Goal: Information Seeking & Learning: Learn about a topic

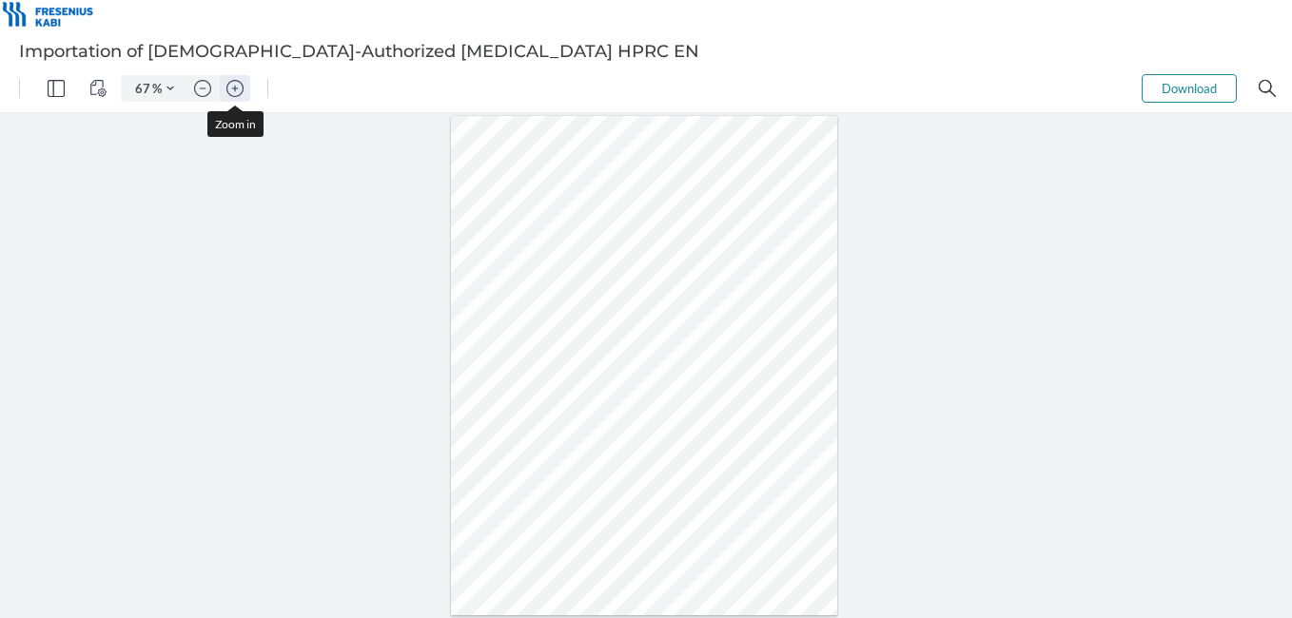
click at [231, 87] on img "Zoom in" at bounding box center [234, 88] width 17 height 17
type input "107"
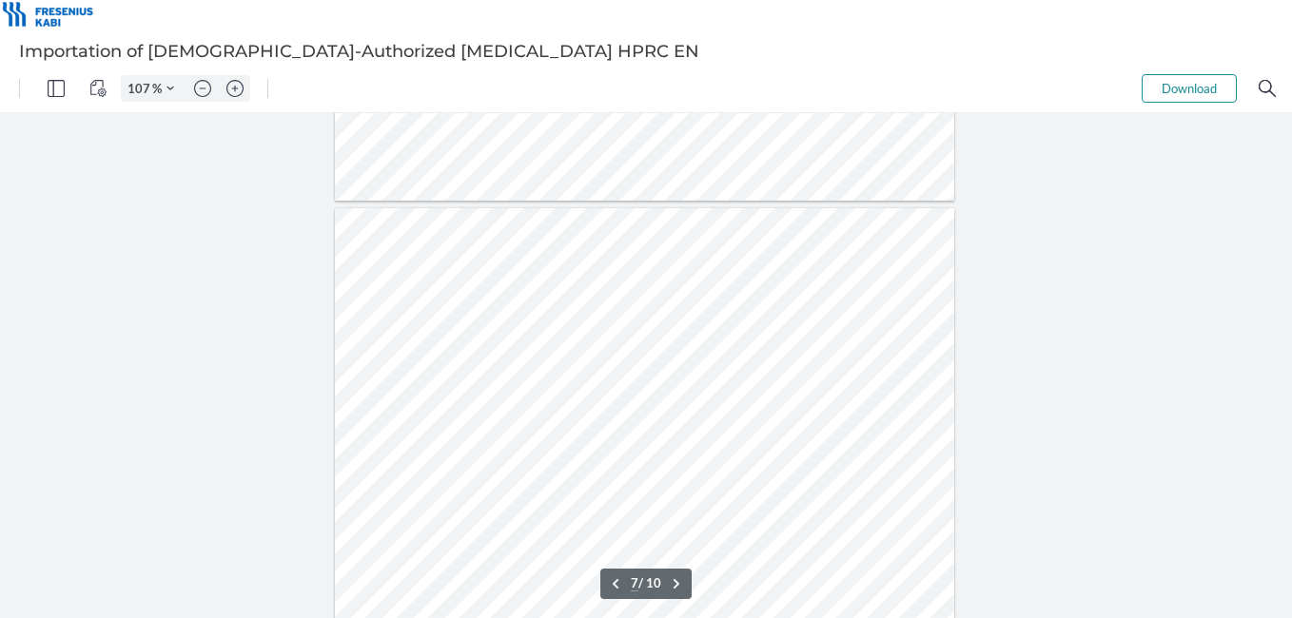
scroll to position [4798, 0]
type input "10"
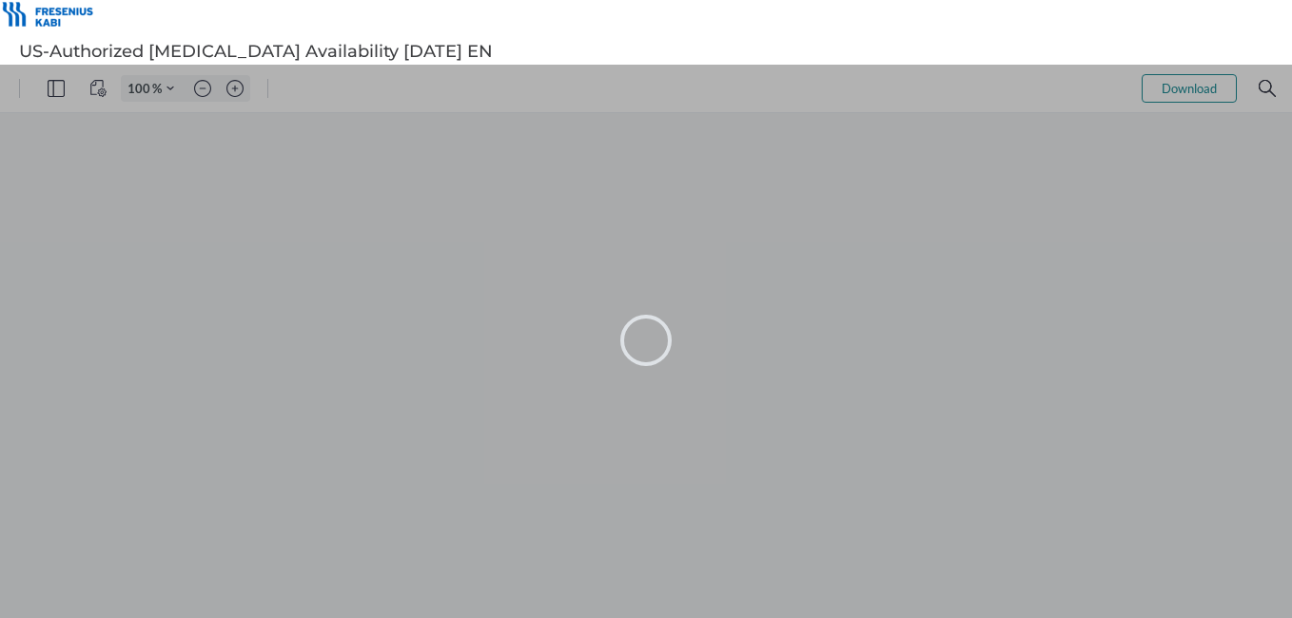
type input "67"
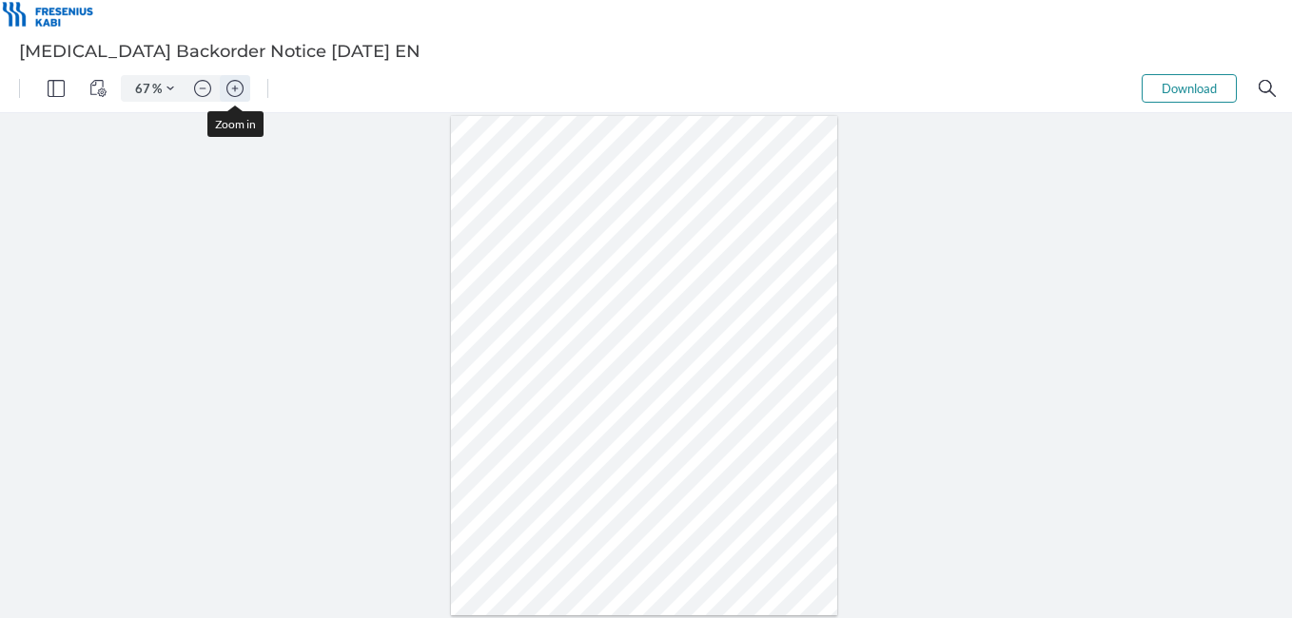
click at [235, 87] on img "Zoom in" at bounding box center [234, 88] width 17 height 17
type input "132"
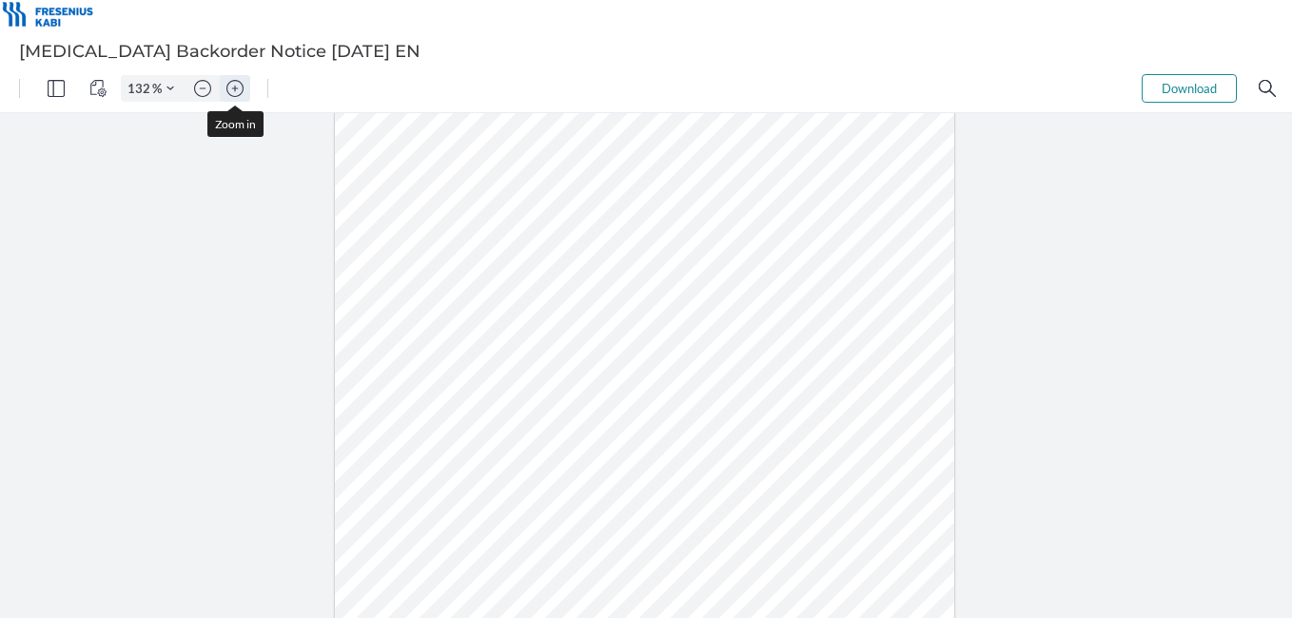
scroll to position [223, 0]
